Goal: Navigation & Orientation: Go to known website

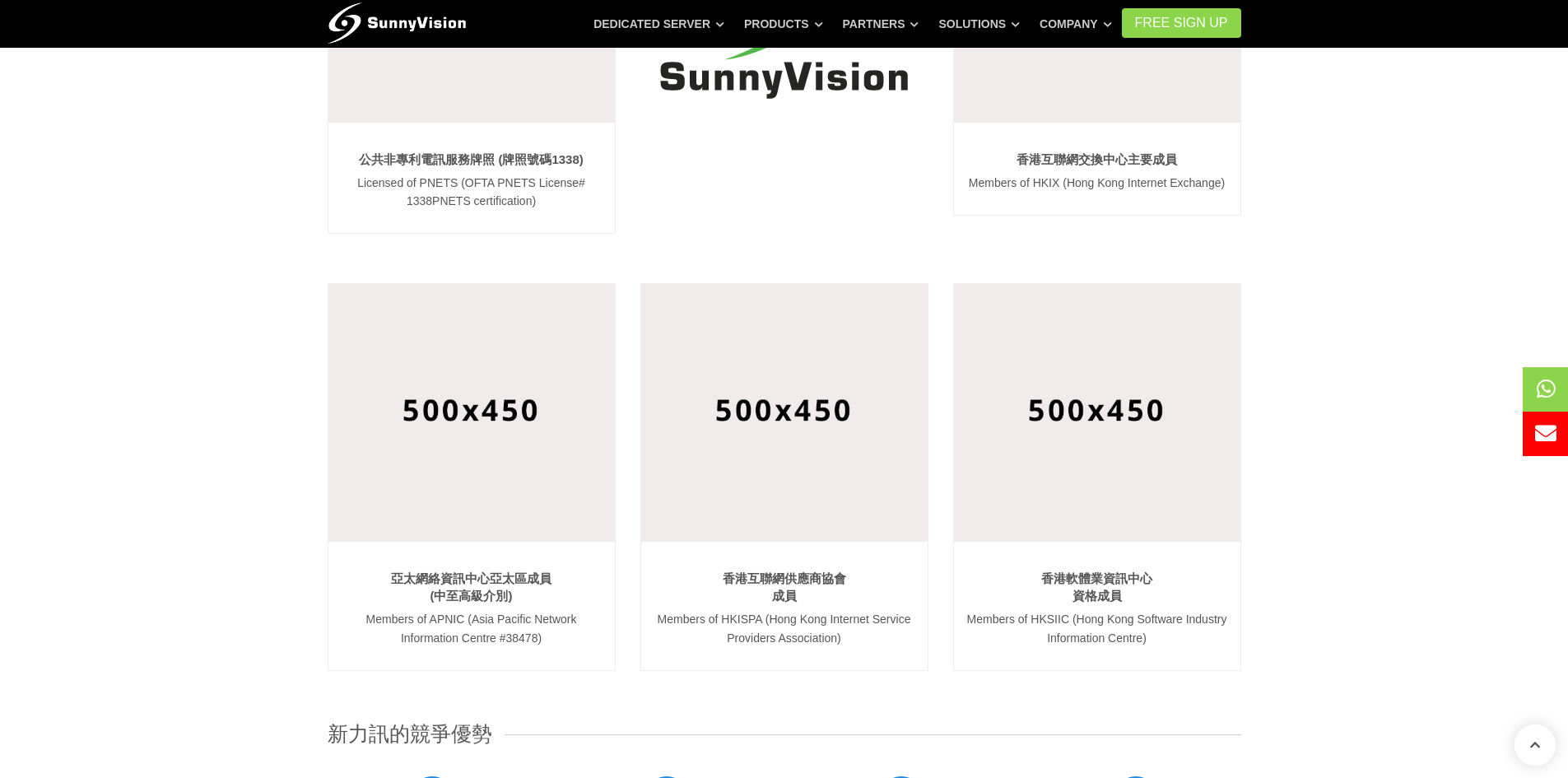
scroll to position [82, 0]
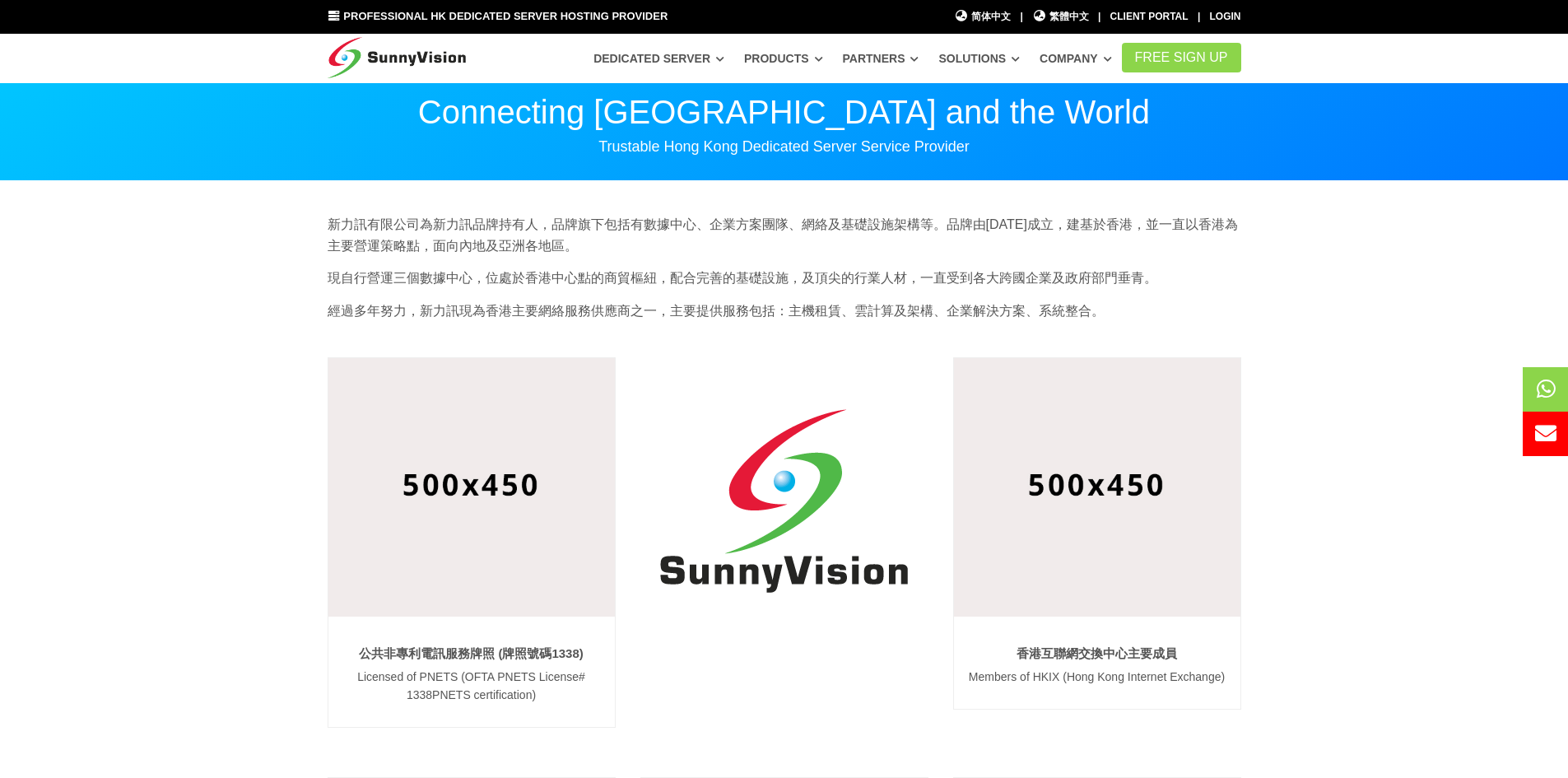
click at [394, 57] on img at bounding box center [397, 54] width 139 height 41
